Goal: Check status: Check status

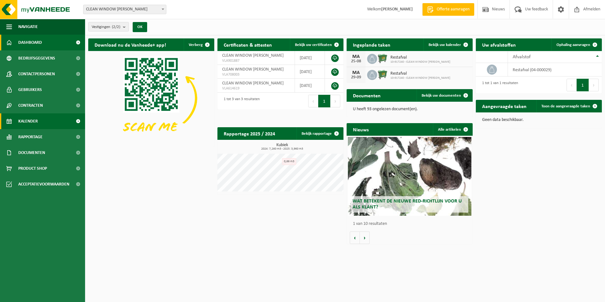
click at [34, 123] on span "Kalender" at bounding box center [28, 121] width 20 height 16
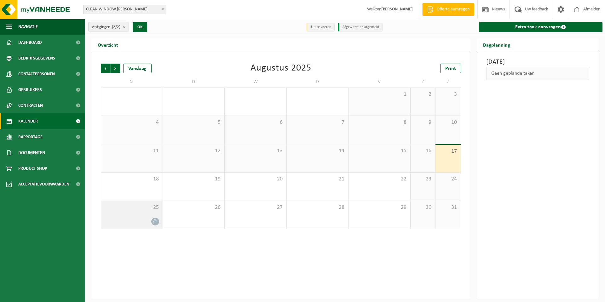
click at [132, 220] on div at bounding box center [131, 221] width 55 height 9
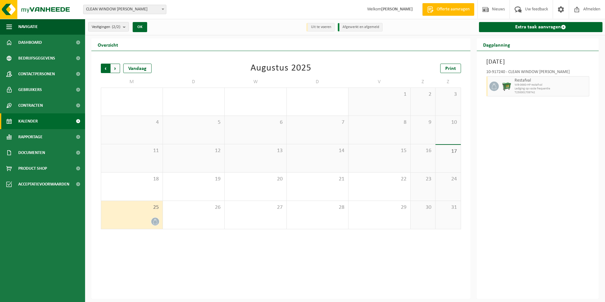
click at [118, 72] on span "Volgende" at bounding box center [115, 68] width 9 height 9
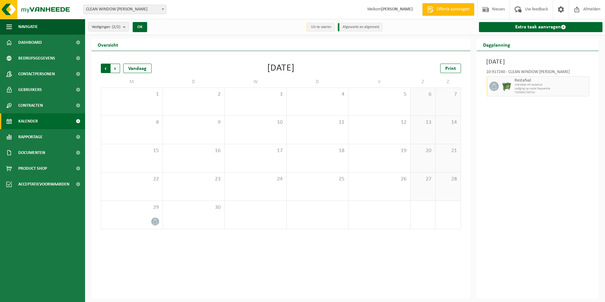
click at [111, 70] on span "Volgende" at bounding box center [115, 68] width 9 height 9
click at [104, 68] on span "Vorige" at bounding box center [105, 68] width 9 height 9
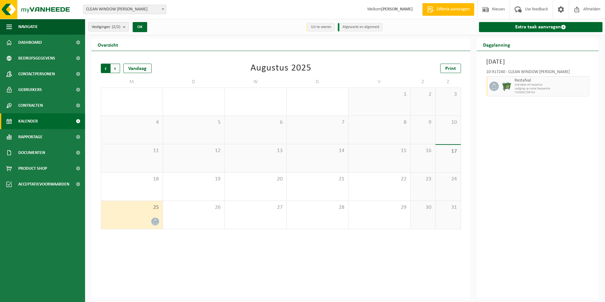
click at [117, 68] on span "Volgende" at bounding box center [115, 68] width 9 height 9
